Goal: Book appointment/travel/reservation

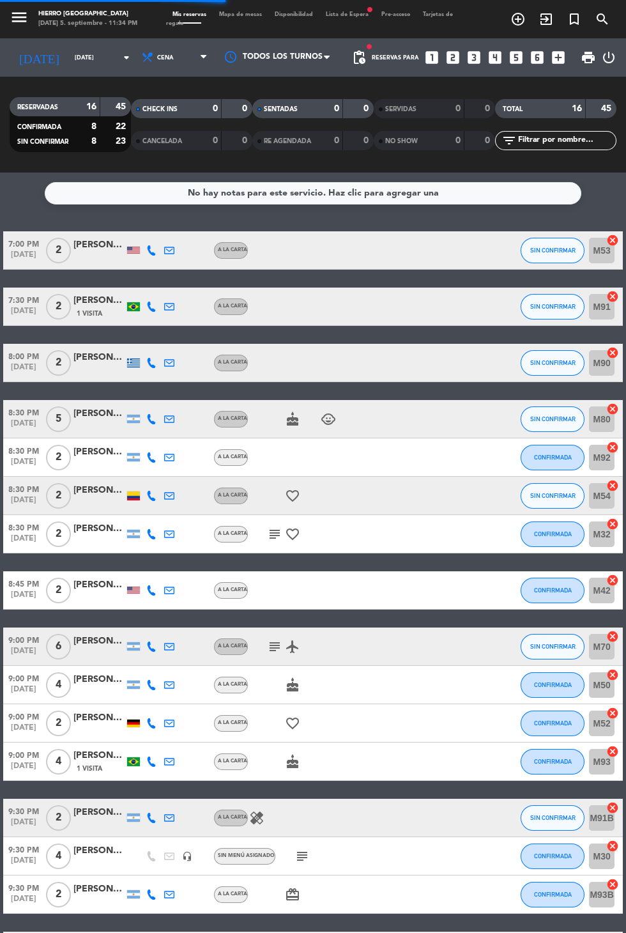
click at [68, 63] on input "[DATE]" at bounding box center [108, 58] width 80 height 20
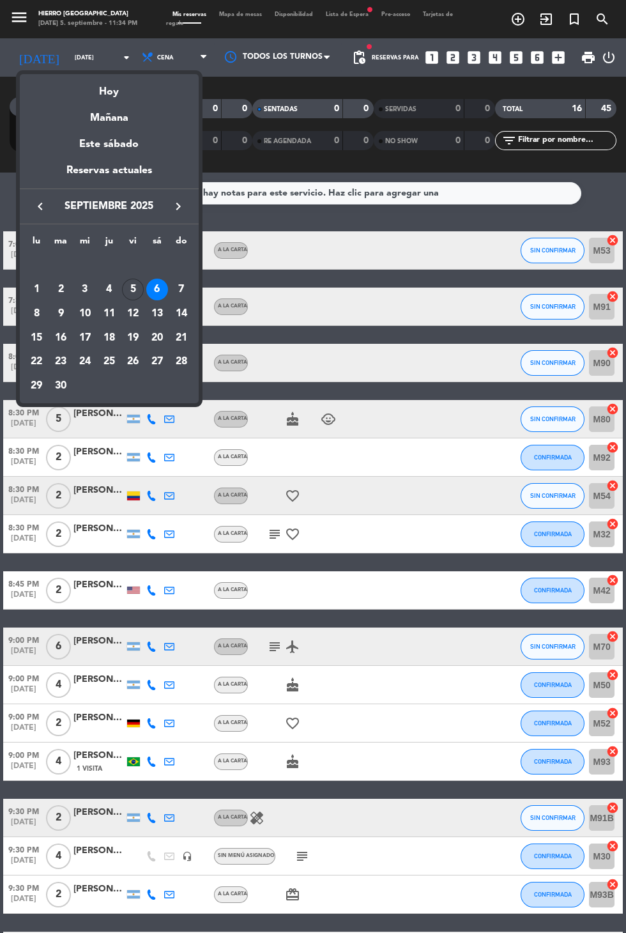
click at [106, 340] on div "18" at bounding box center [109, 338] width 22 height 22
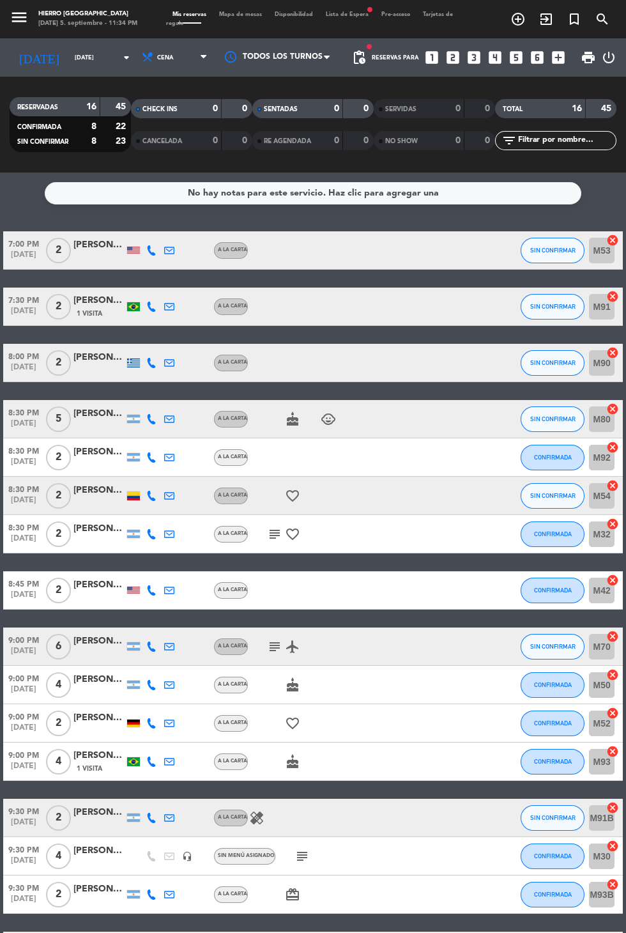
type input "[DEMOGRAPHIC_DATA][DATE]"
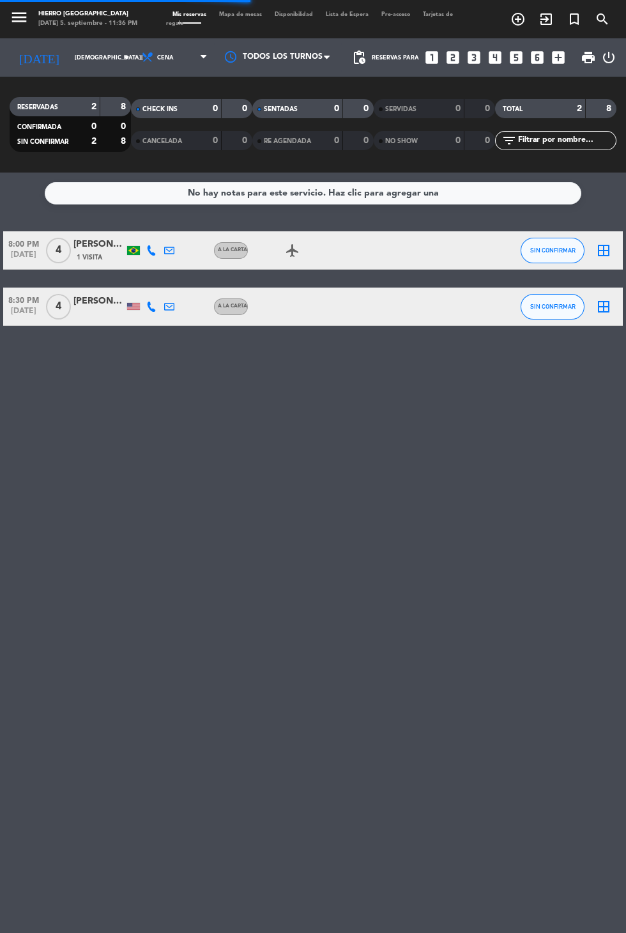
click at [498, 64] on icon "looks_4" at bounding box center [495, 57] width 17 height 17
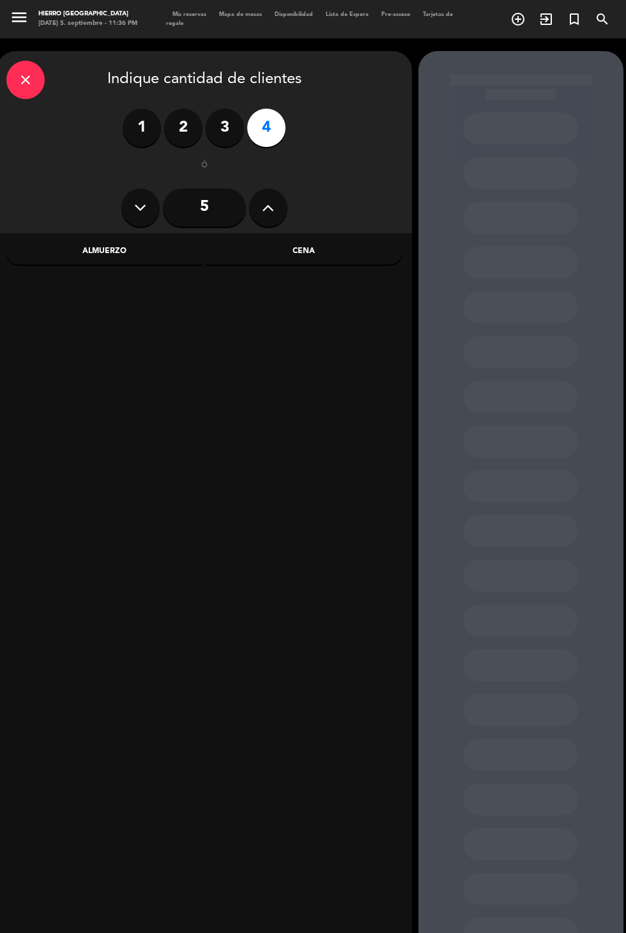
click at [284, 208] on button at bounding box center [268, 207] width 38 height 38
click at [268, 208] on icon at bounding box center [268, 207] width 12 height 19
click at [273, 217] on button at bounding box center [268, 207] width 38 height 38
type input "8"
click at [323, 255] on div "Cena" at bounding box center [304, 252] width 197 height 26
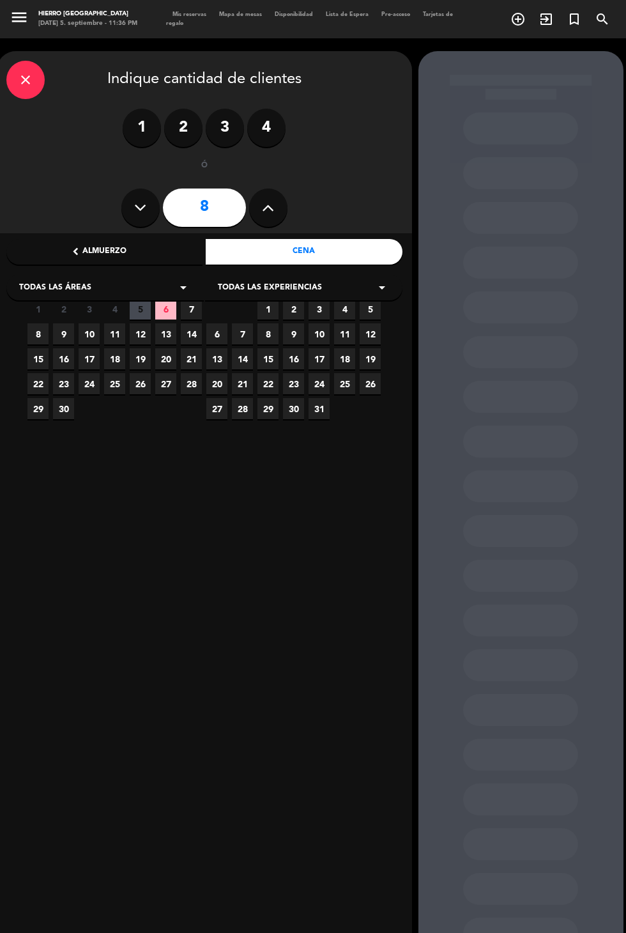
click at [116, 360] on span "18" at bounding box center [114, 358] width 21 height 21
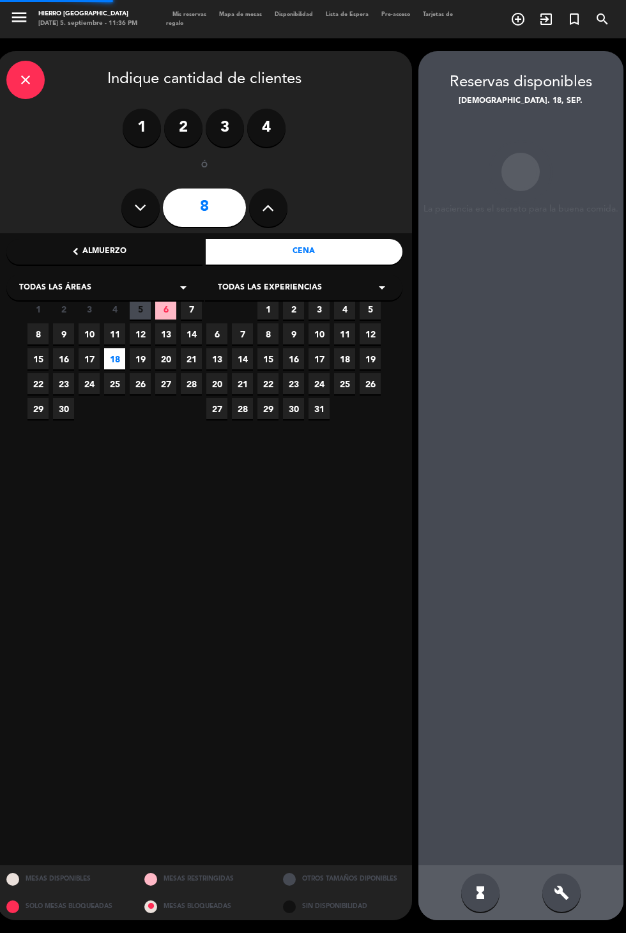
scroll to position [51, 0]
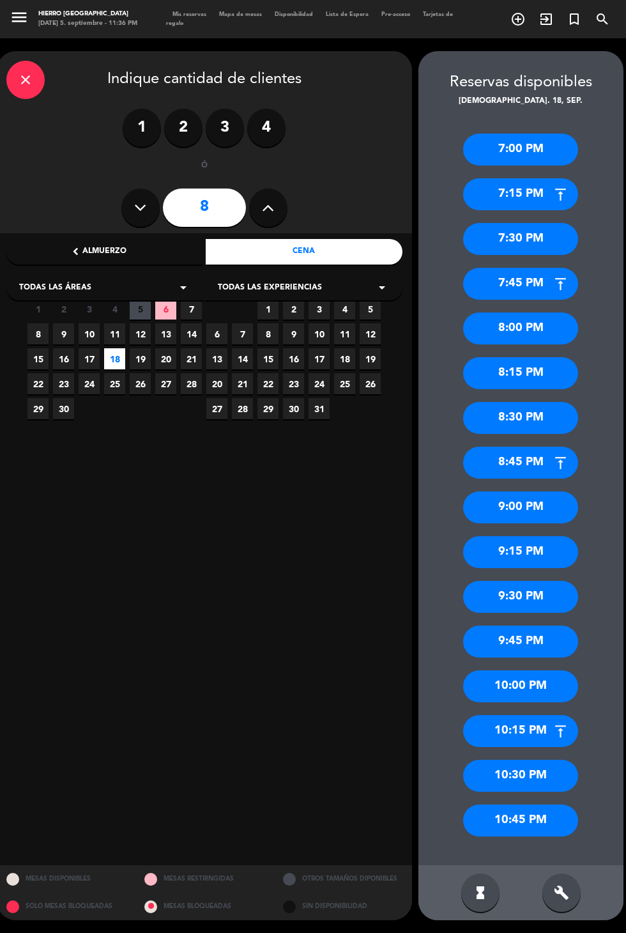
click at [555, 491] on div "9:00 PM" at bounding box center [520, 507] width 115 height 32
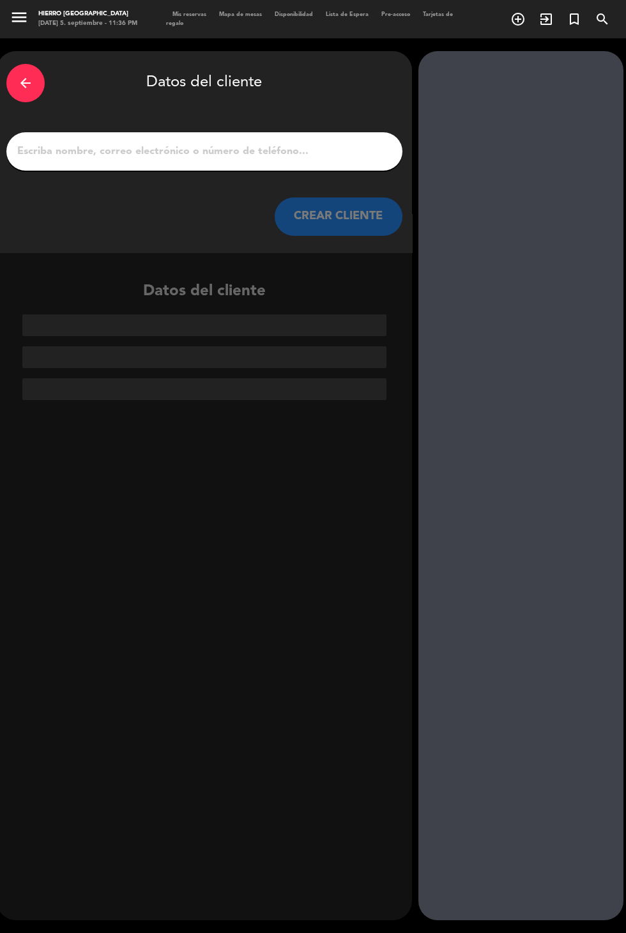
click at [350, 142] on input "1" at bounding box center [204, 151] width 377 height 18
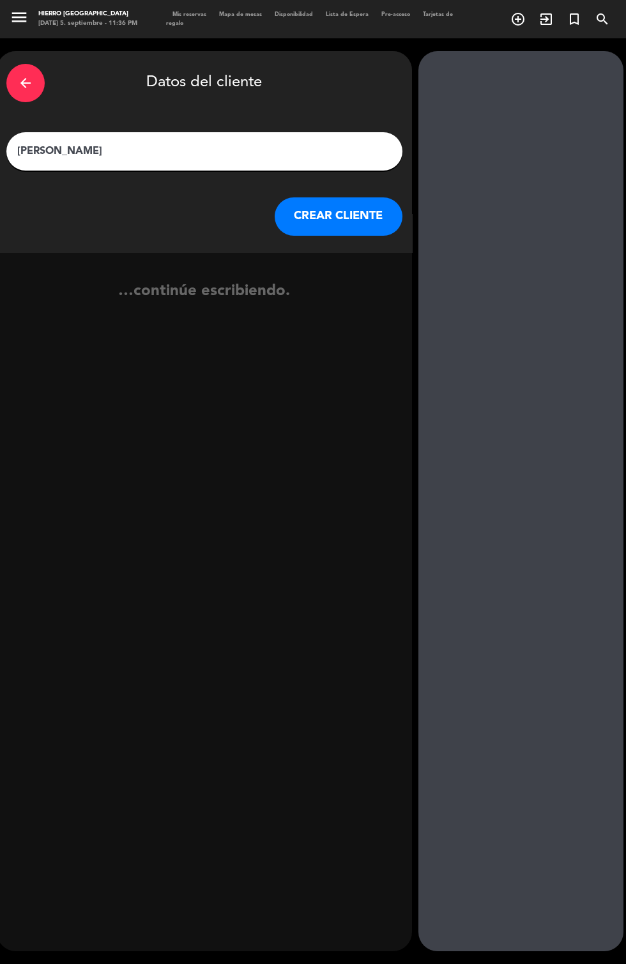
type input "[PERSON_NAME]"
click at [368, 197] on button "CREAR CLIENTE" at bounding box center [339, 216] width 128 height 38
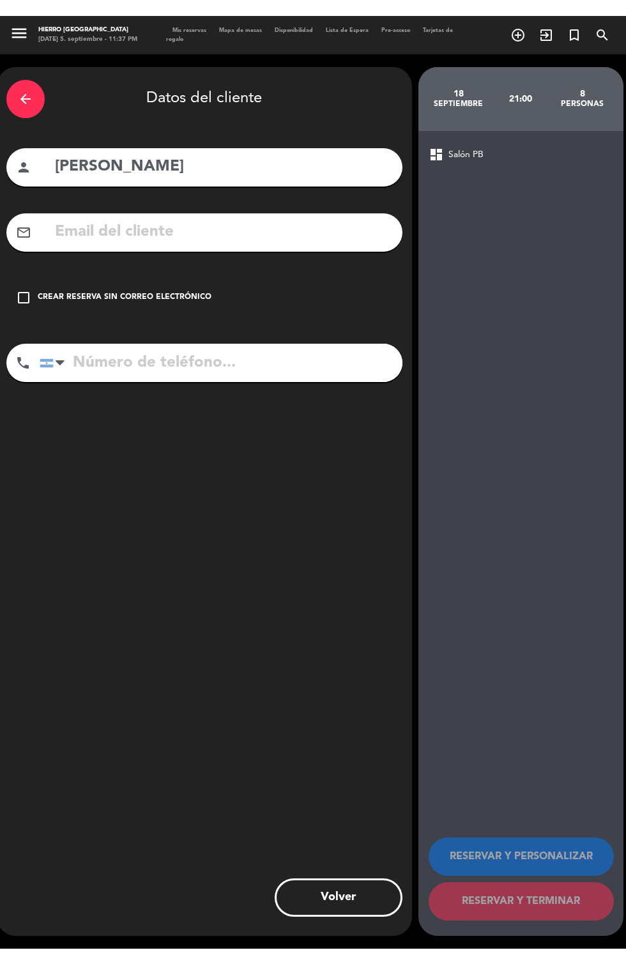
scroll to position [31, 0]
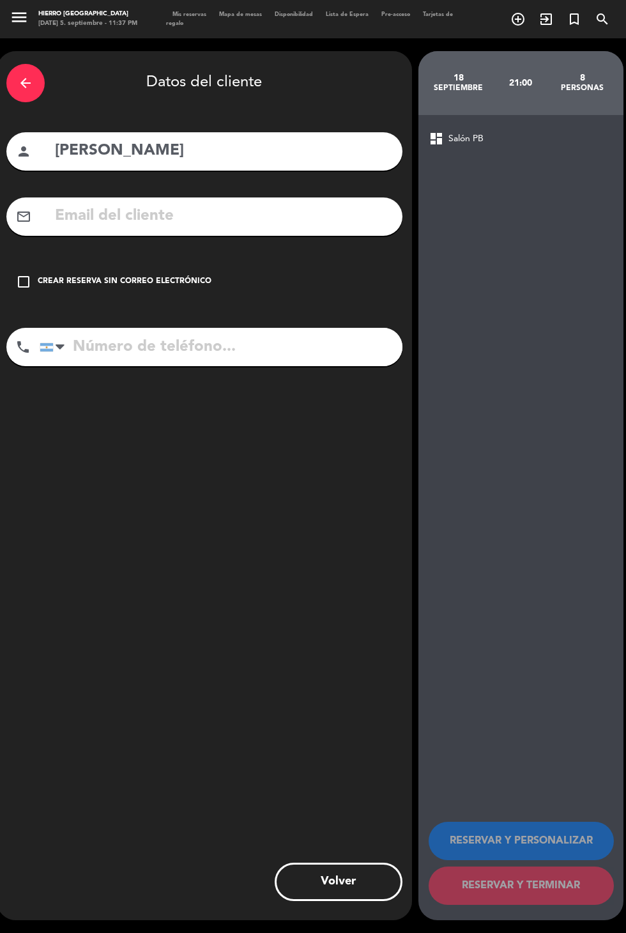
click at [287, 203] on input "text" at bounding box center [223, 216] width 339 height 26
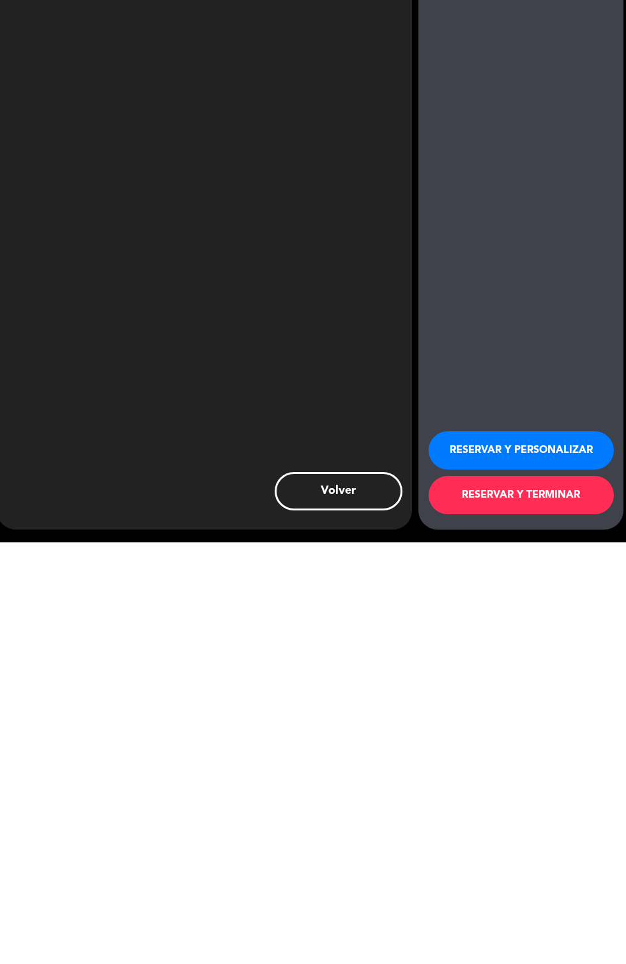
type input "[EMAIL_ADDRESS][DOMAIN_NAME]"
click at [548, 870] on button "RESERVAR Y PERSONALIZAR" at bounding box center [521, 872] width 185 height 38
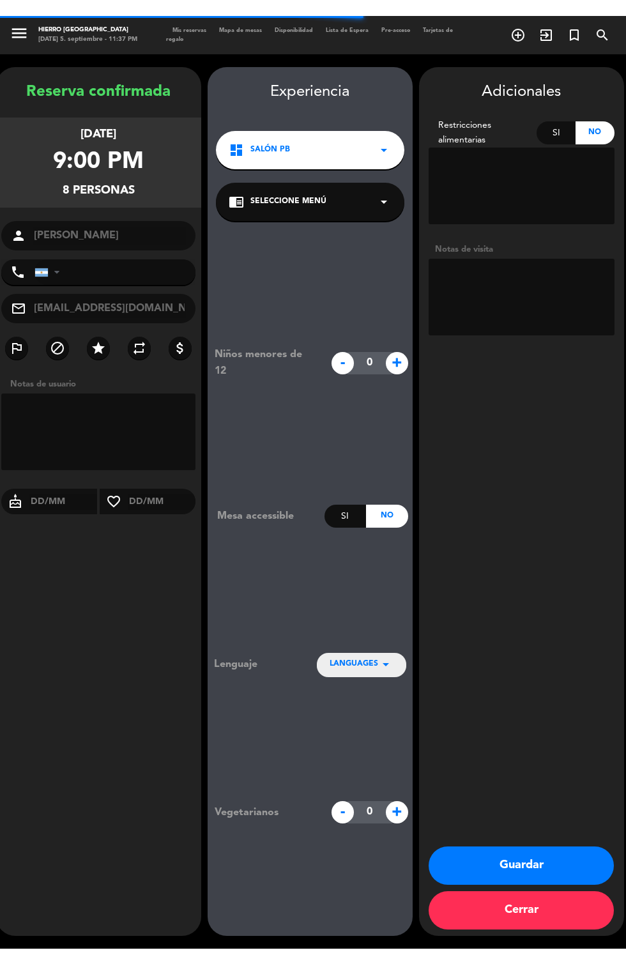
scroll to position [25, 0]
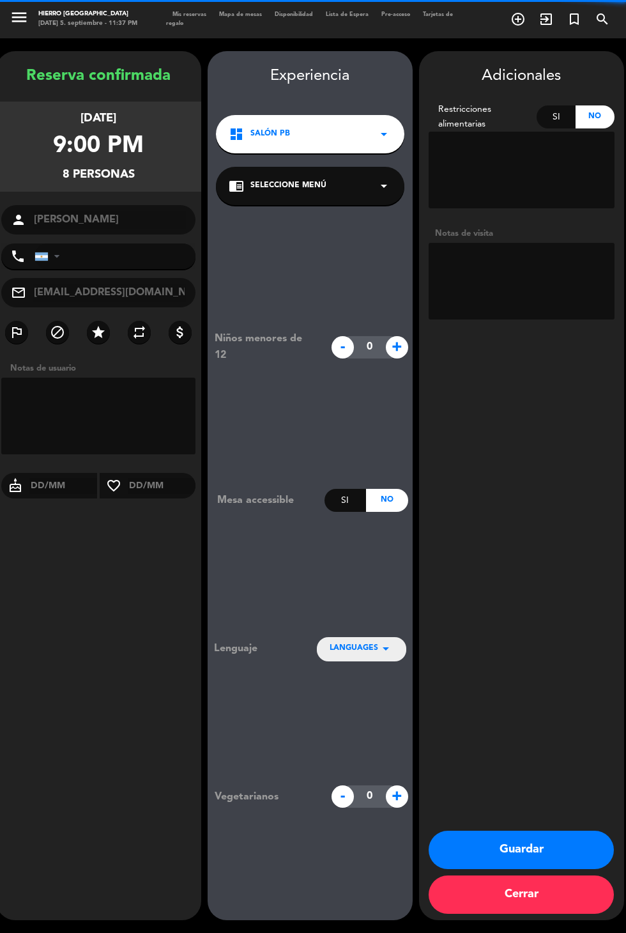
click at [537, 243] on textarea at bounding box center [522, 281] width 186 height 77
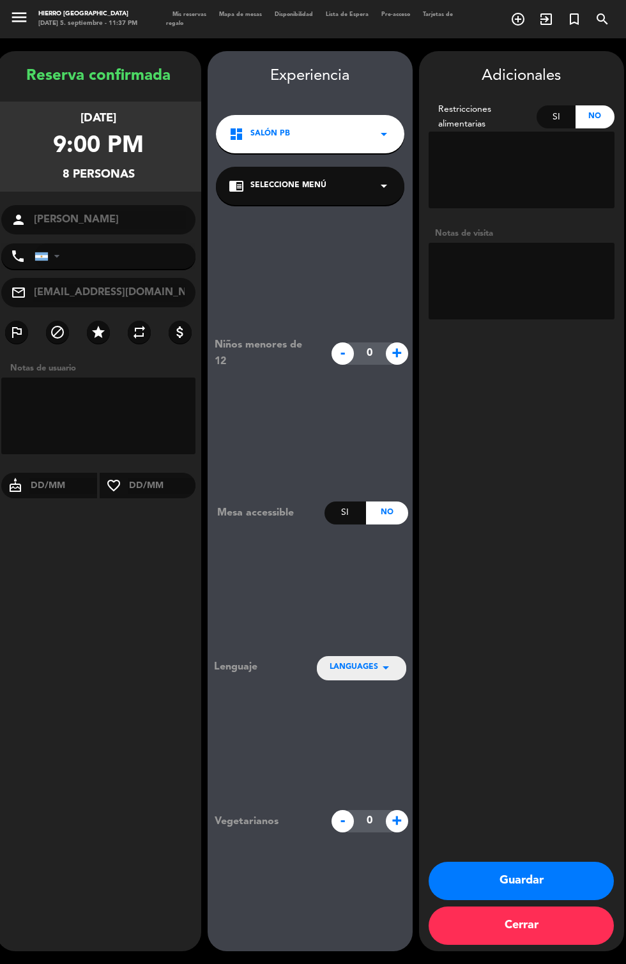
scroll to position [0, 0]
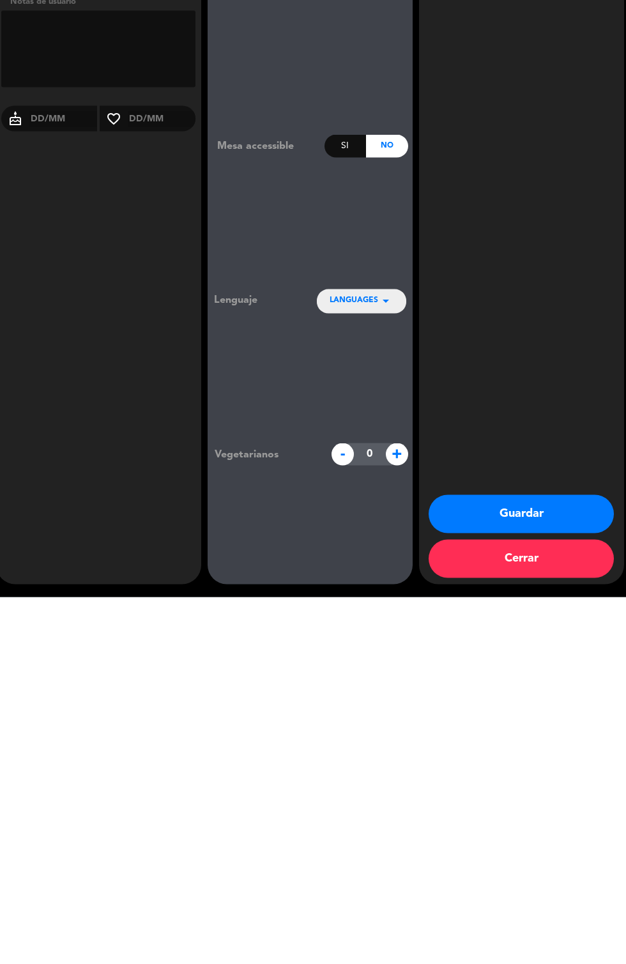
type textarea "Abonó seña de $80.000 planta baja"
click at [576, 871] on button "Guardar" at bounding box center [521, 881] width 185 height 38
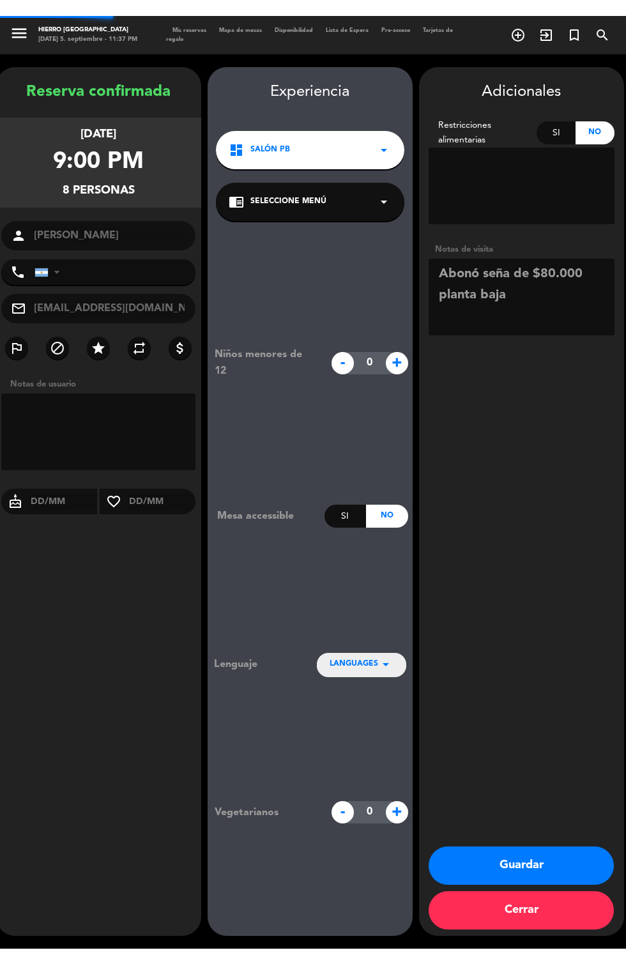
scroll to position [31, 0]
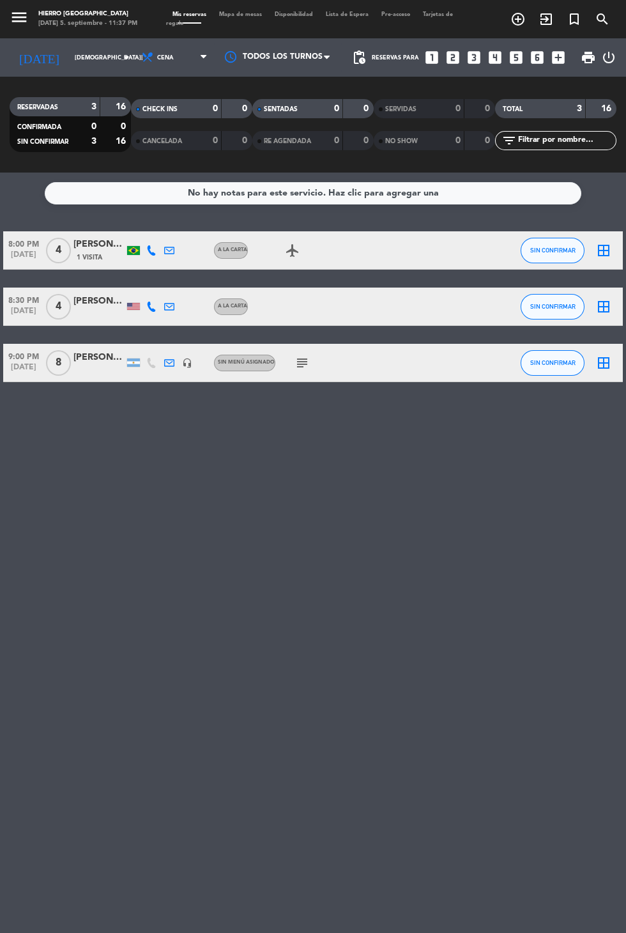
click at [610, 355] on icon "border_all" at bounding box center [603, 362] width 15 height 15
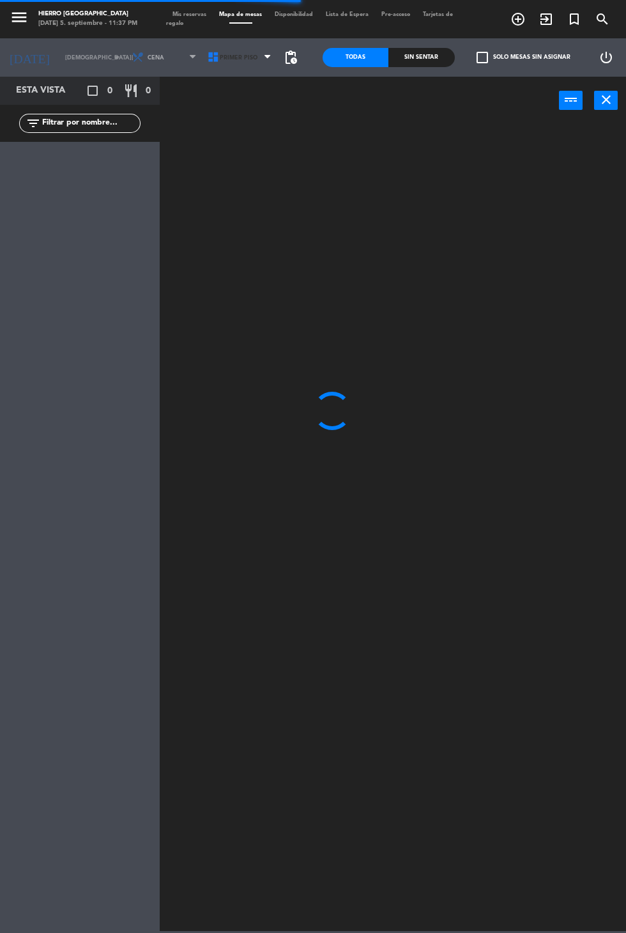
click at [229, 57] on span "Primer Piso" at bounding box center [239, 57] width 38 height 7
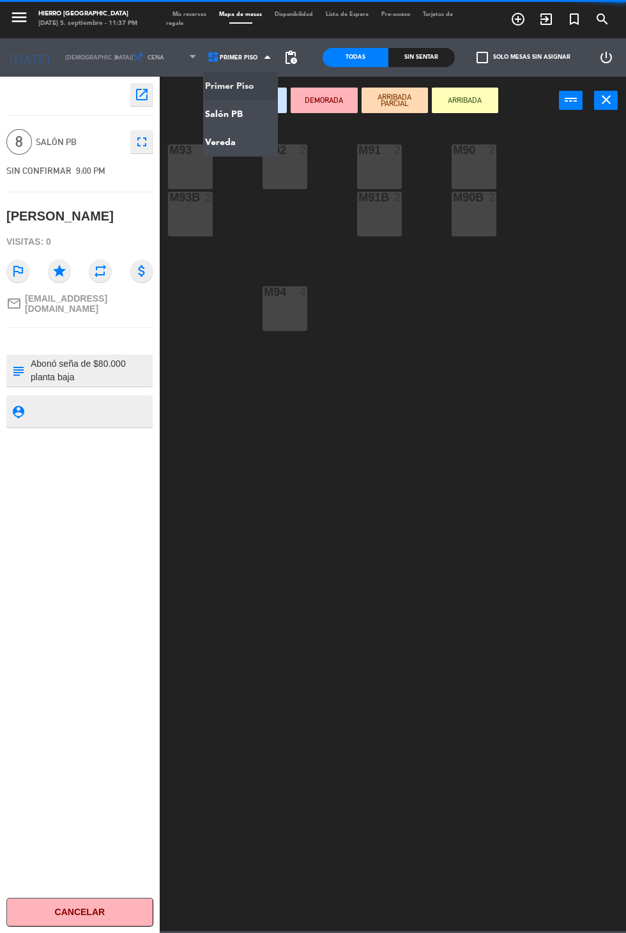
click at [263, 126] on ng-component "menu Hierro [GEOGRAPHIC_DATA] [DATE] 5. septiembre - 11:37 PM Mis reservas Mapa…" at bounding box center [313, 465] width 626 height 931
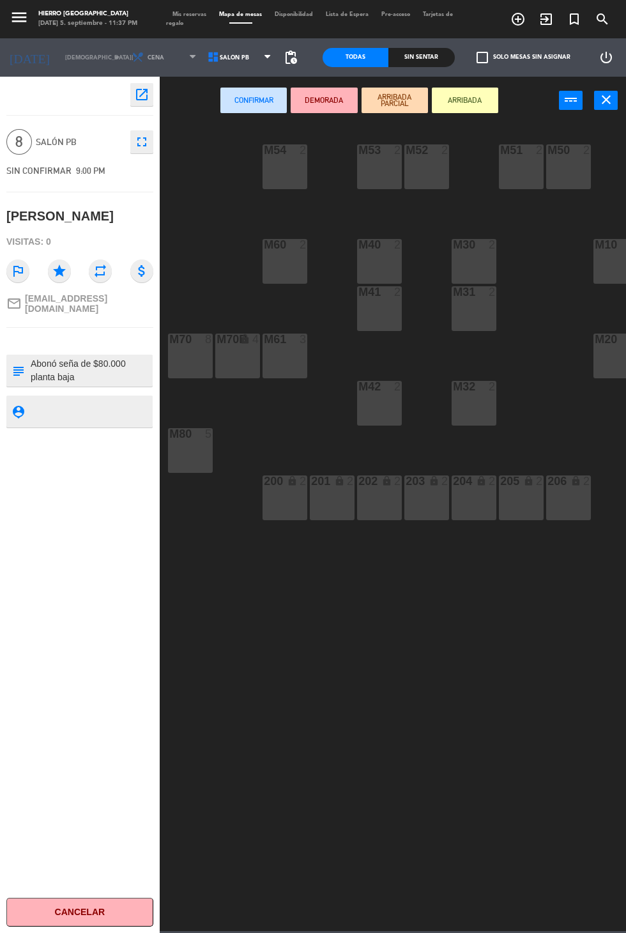
click at [184, 363] on div "M70 8" at bounding box center [190, 355] width 45 height 45
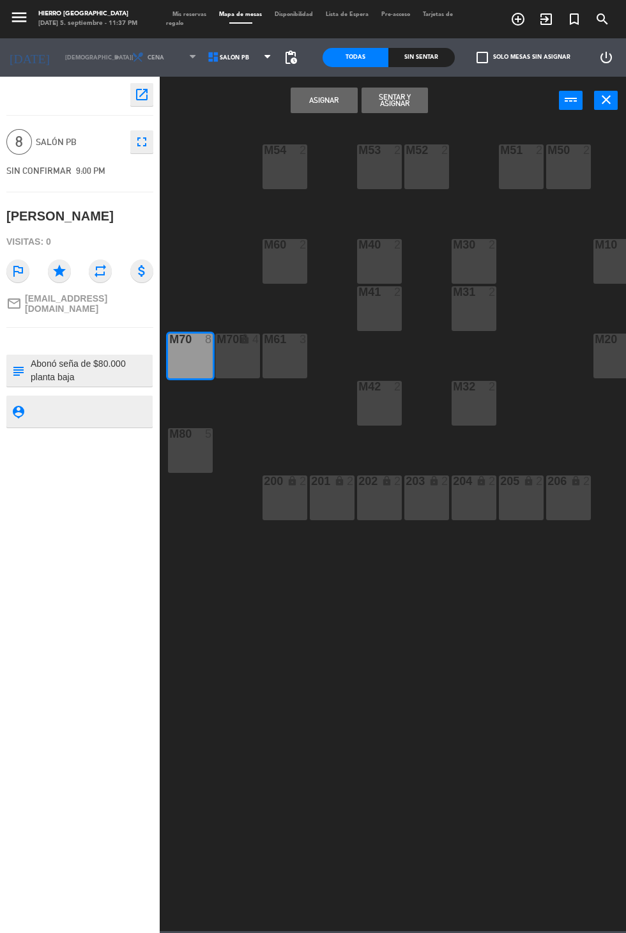
click at [328, 100] on button "Asignar" at bounding box center [324, 101] width 66 height 26
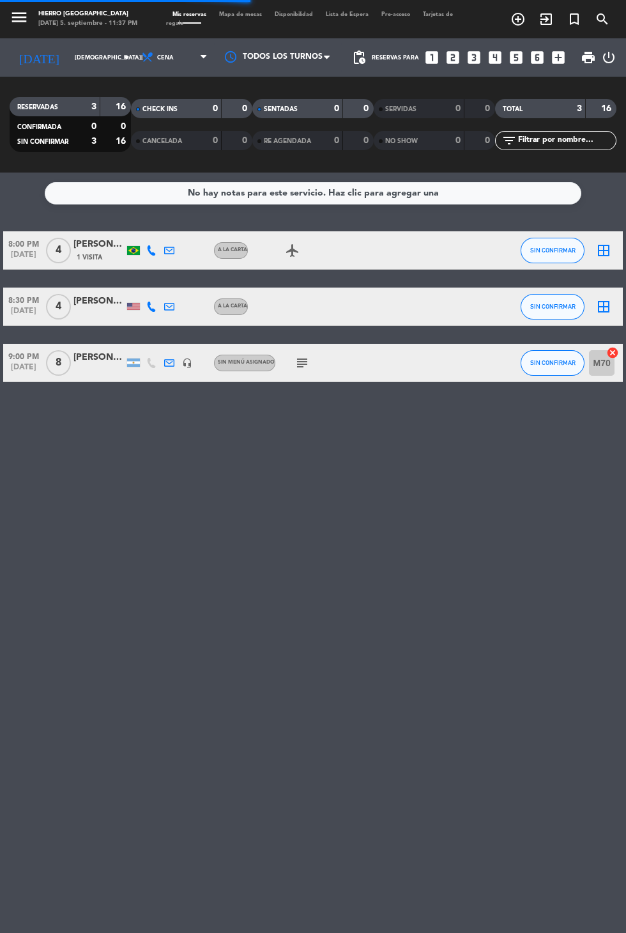
click at [98, 365] on div at bounding box center [98, 370] width 51 height 10
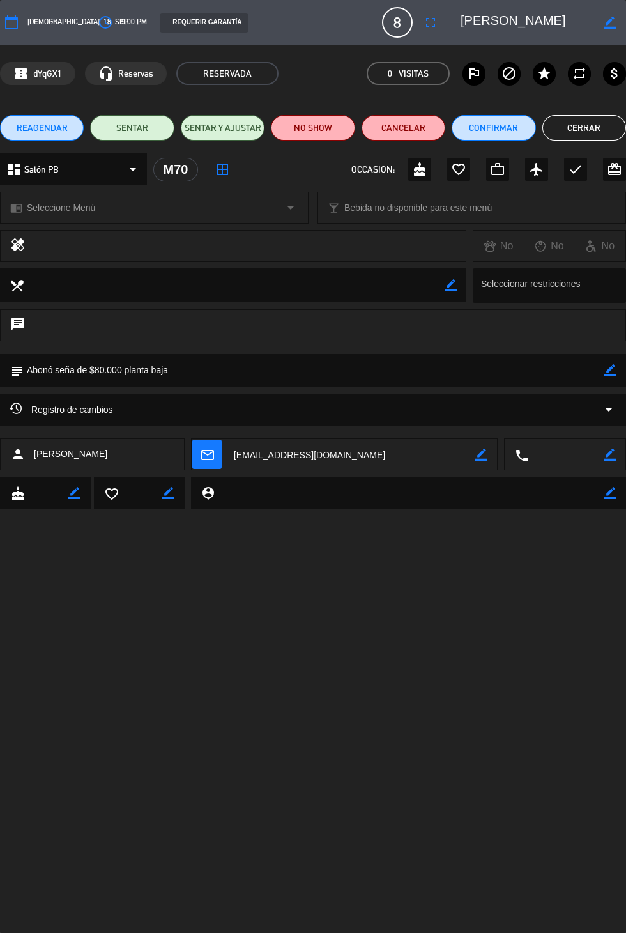
click at [608, 369] on icon "border_color" at bounding box center [610, 370] width 12 height 12
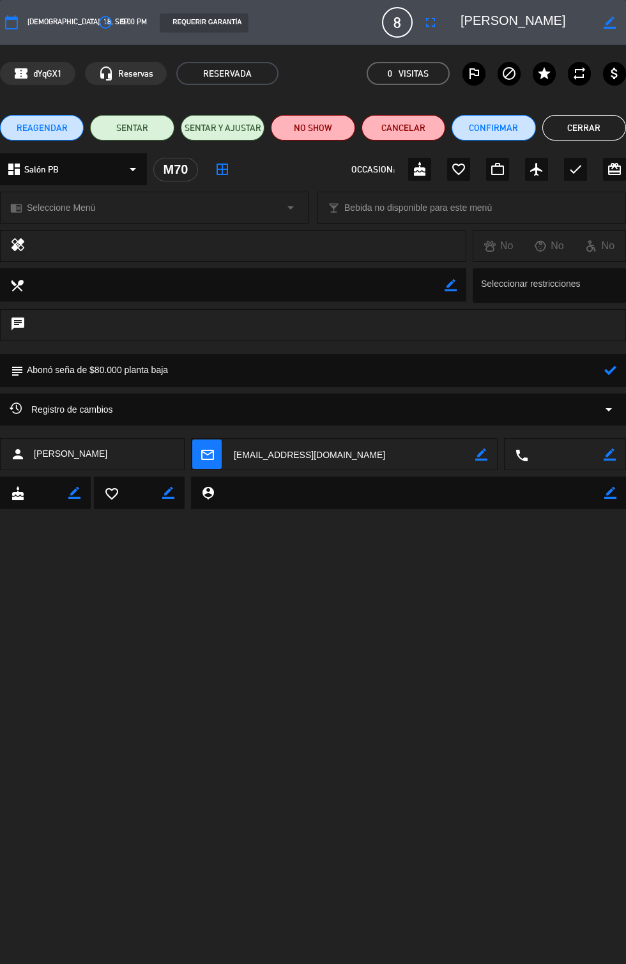
click at [302, 369] on textarea at bounding box center [314, 370] width 581 height 33
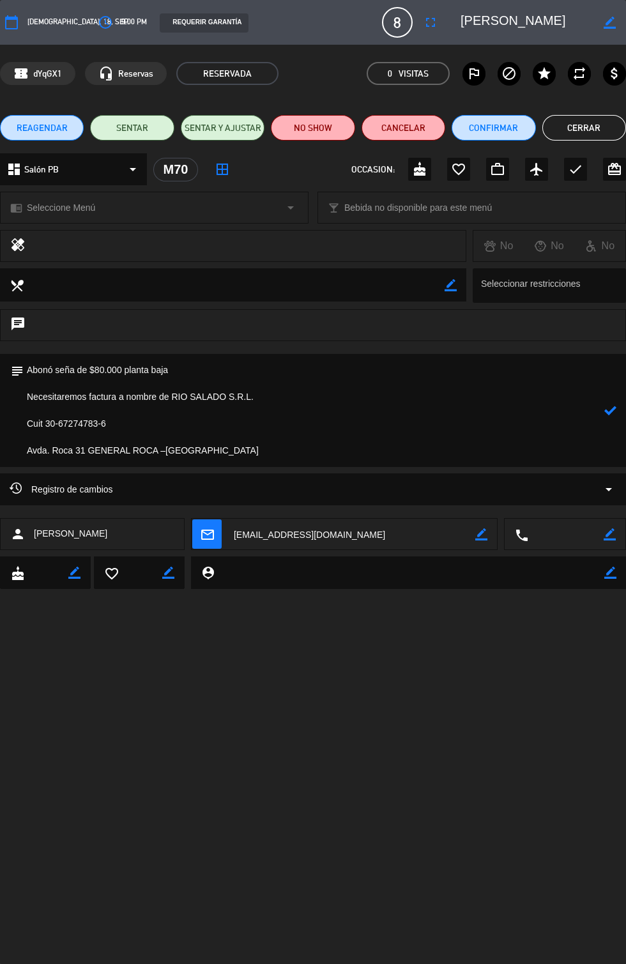
click at [84, 399] on textarea at bounding box center [314, 410] width 581 height 113
click at [63, 404] on textarea at bounding box center [314, 410] width 581 height 113
click at [78, 403] on textarea at bounding box center [314, 410] width 581 height 113
click at [69, 401] on textarea at bounding box center [314, 410] width 581 height 113
type textarea "Abonó seña de $80.000 planta baja Necesita factura a nombre de RIO SALADO S.R.L…"
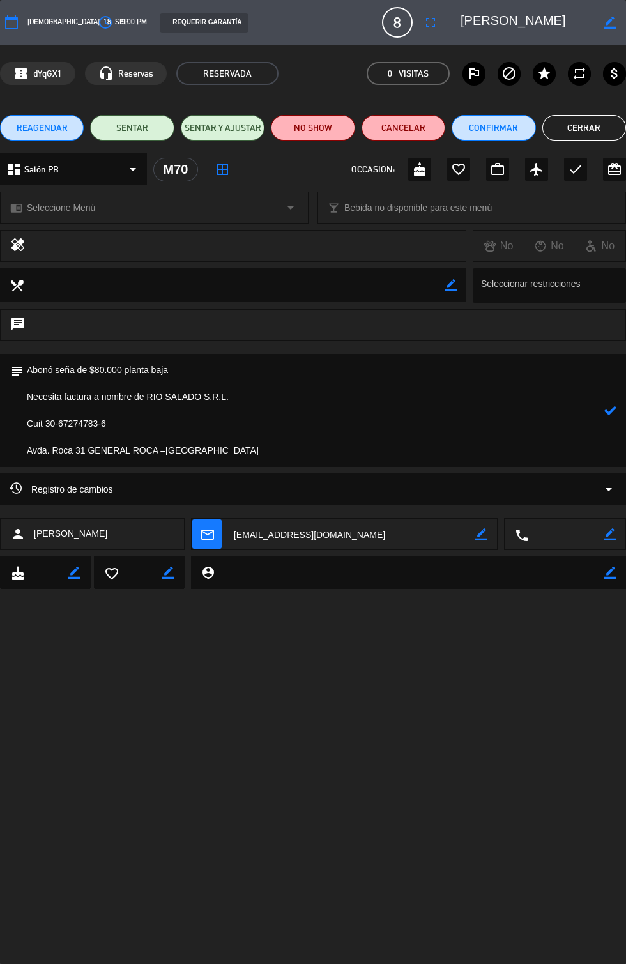
click at [610, 414] on icon at bounding box center [610, 410] width 12 height 12
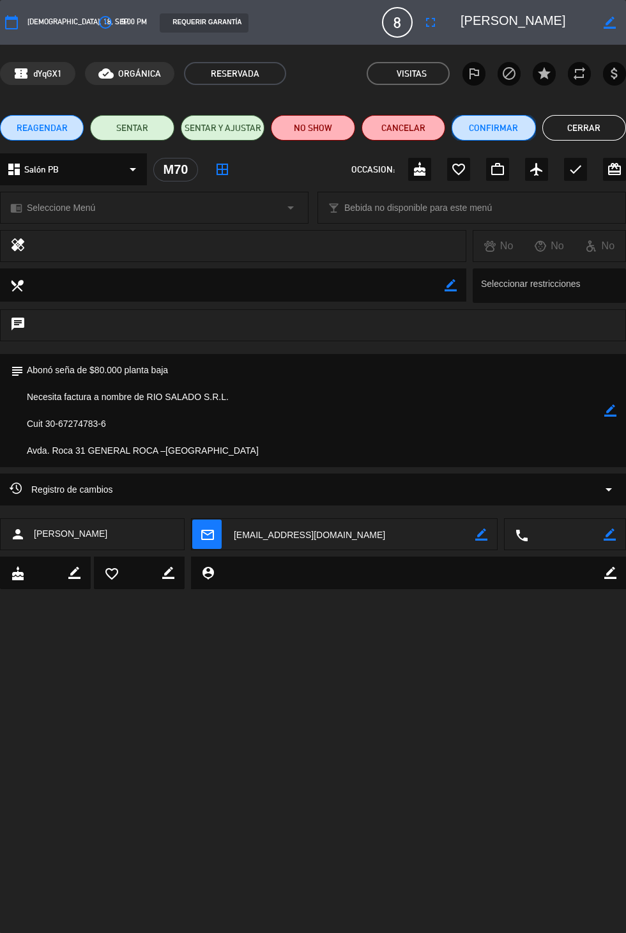
click at [502, 137] on button "Confirmar" at bounding box center [494, 128] width 84 height 26
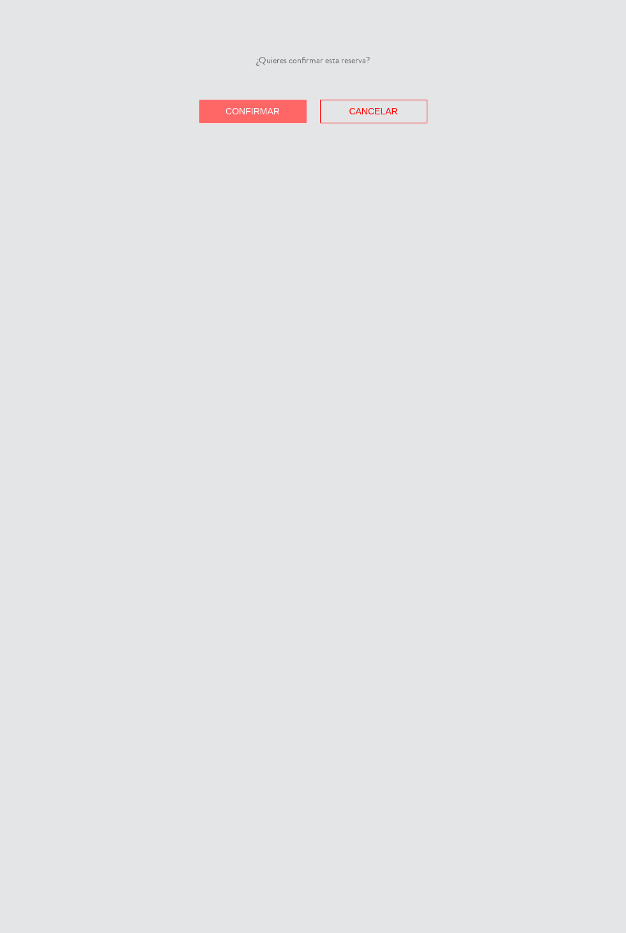
click at [263, 112] on span "Confirmar" at bounding box center [253, 111] width 54 height 10
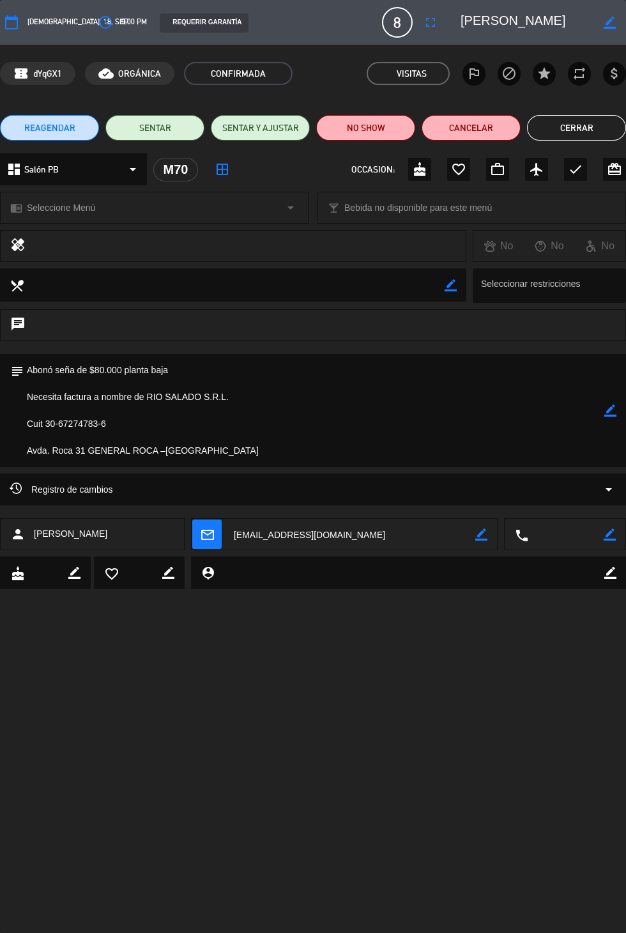
click at [576, 129] on button "Cerrar" at bounding box center [576, 128] width 99 height 26
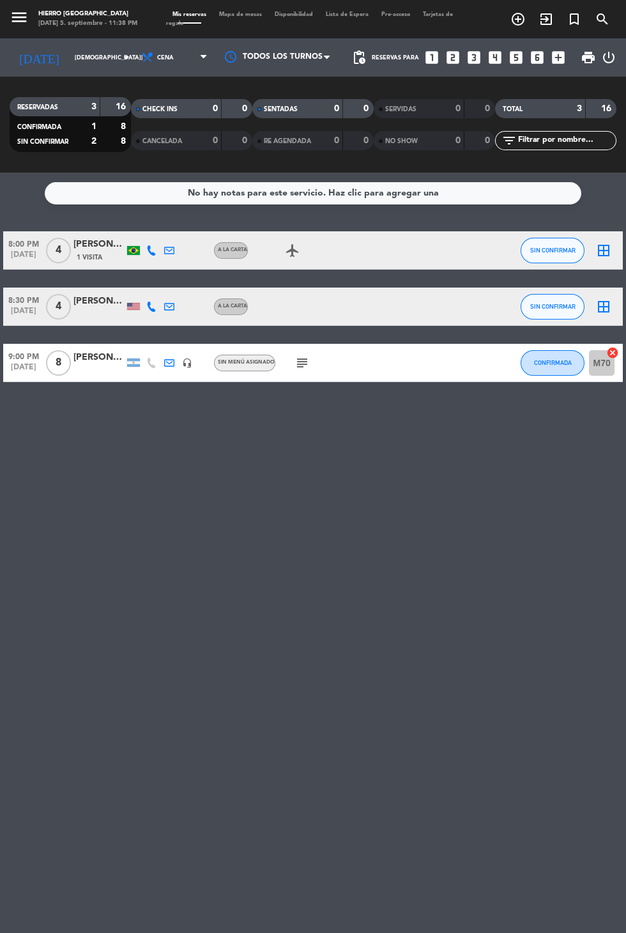
click at [305, 366] on icon "subject" at bounding box center [302, 362] width 15 height 15
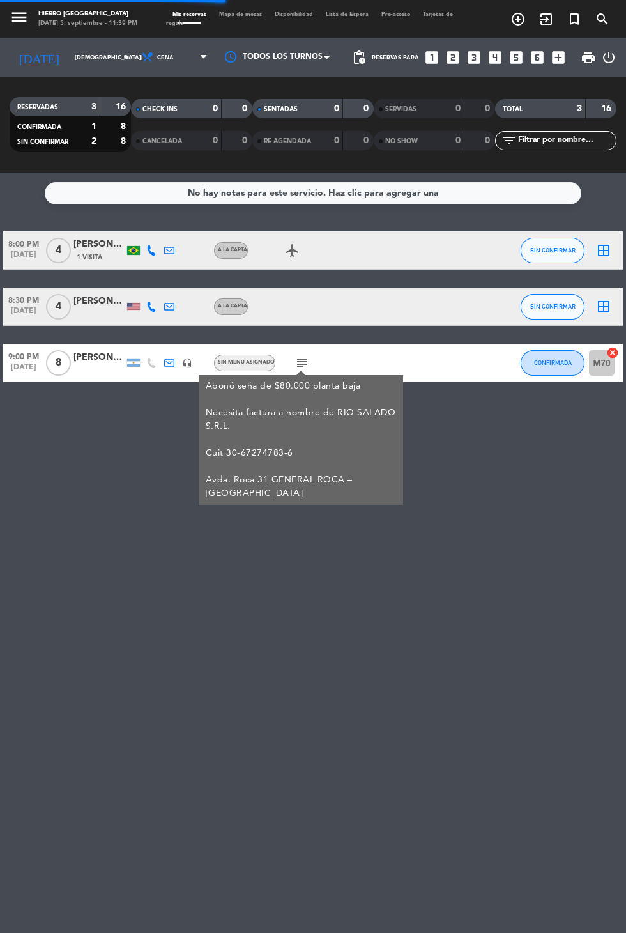
click at [68, 57] on input "[DEMOGRAPHIC_DATA][DATE]" at bounding box center [108, 58] width 80 height 20
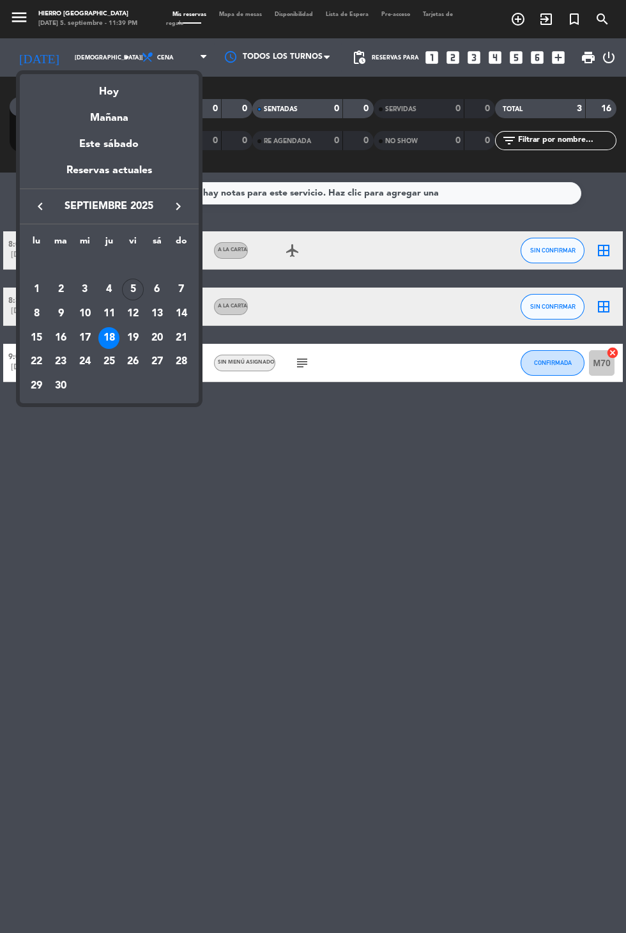
click at [169, 295] on td "6" at bounding box center [157, 290] width 24 height 24
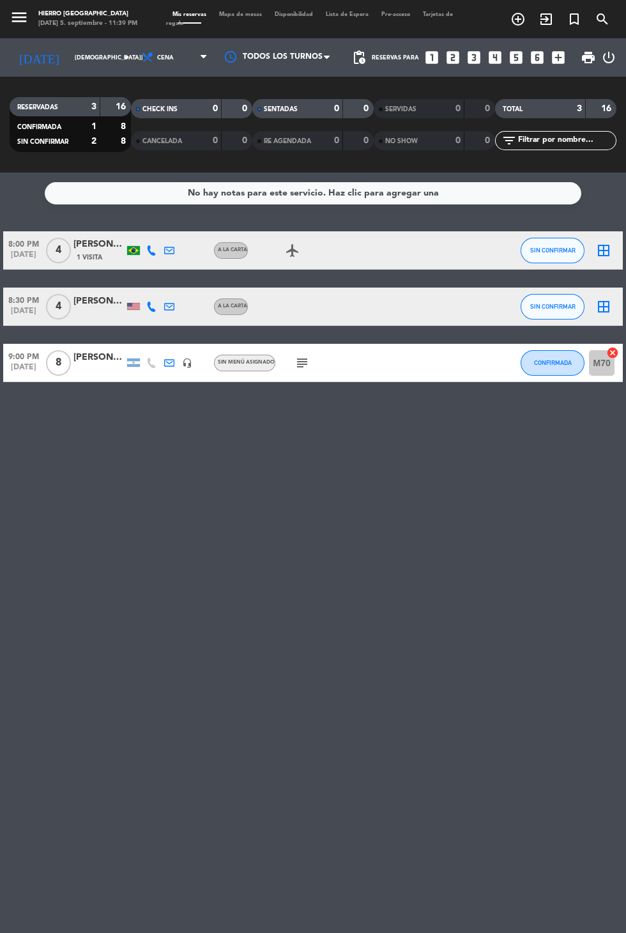
type input "[DATE]"
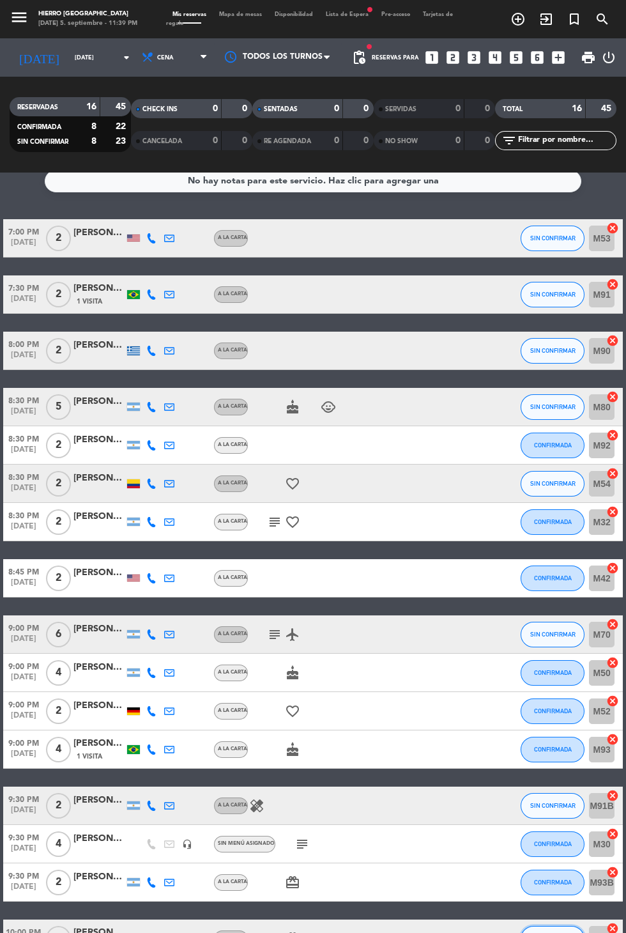
click at [558, 932] on span "SIN CONFIRMAR" at bounding box center [552, 938] width 45 height 7
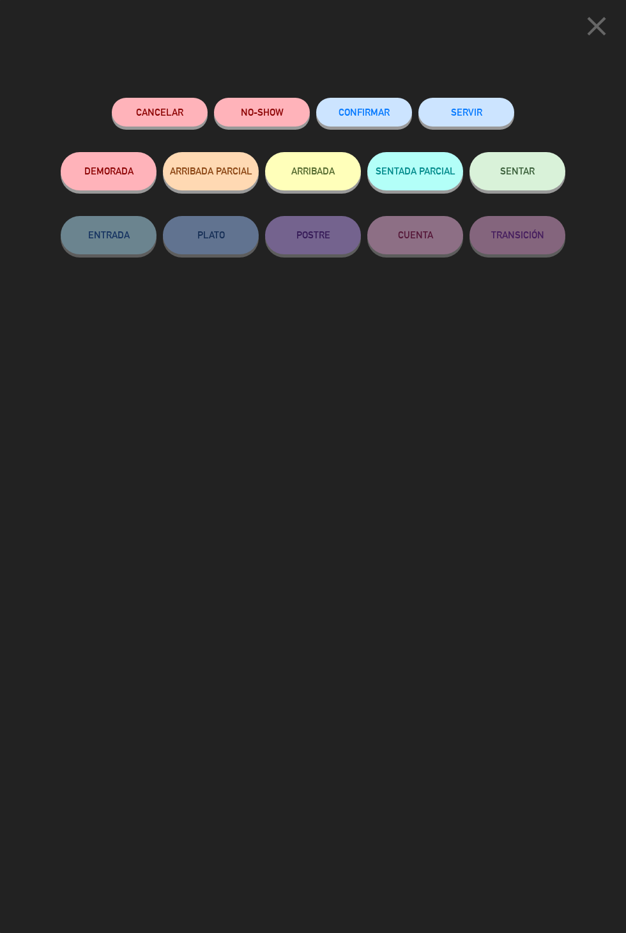
click at [373, 113] on span "CONFIRMAR" at bounding box center [364, 112] width 51 height 11
